Goal: Information Seeking & Learning: Stay updated

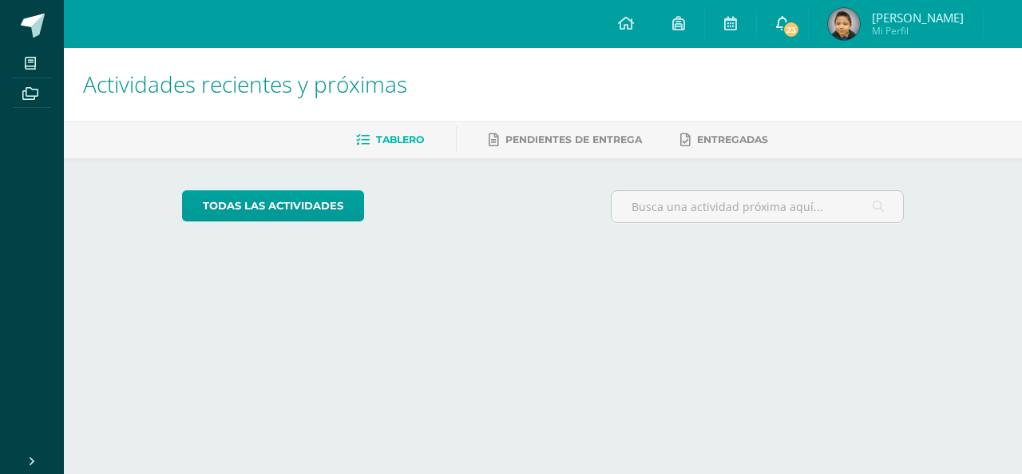
click at [800, 27] on span "23" at bounding box center [792, 30] width 18 height 18
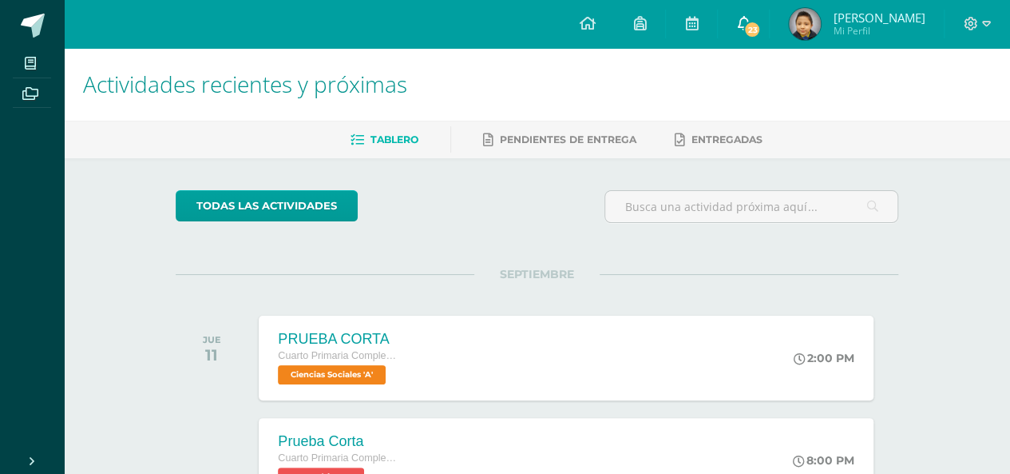
click at [761, 25] on span "23" at bounding box center [752, 30] width 18 height 18
